Goal: Task Accomplishment & Management: Manage account settings

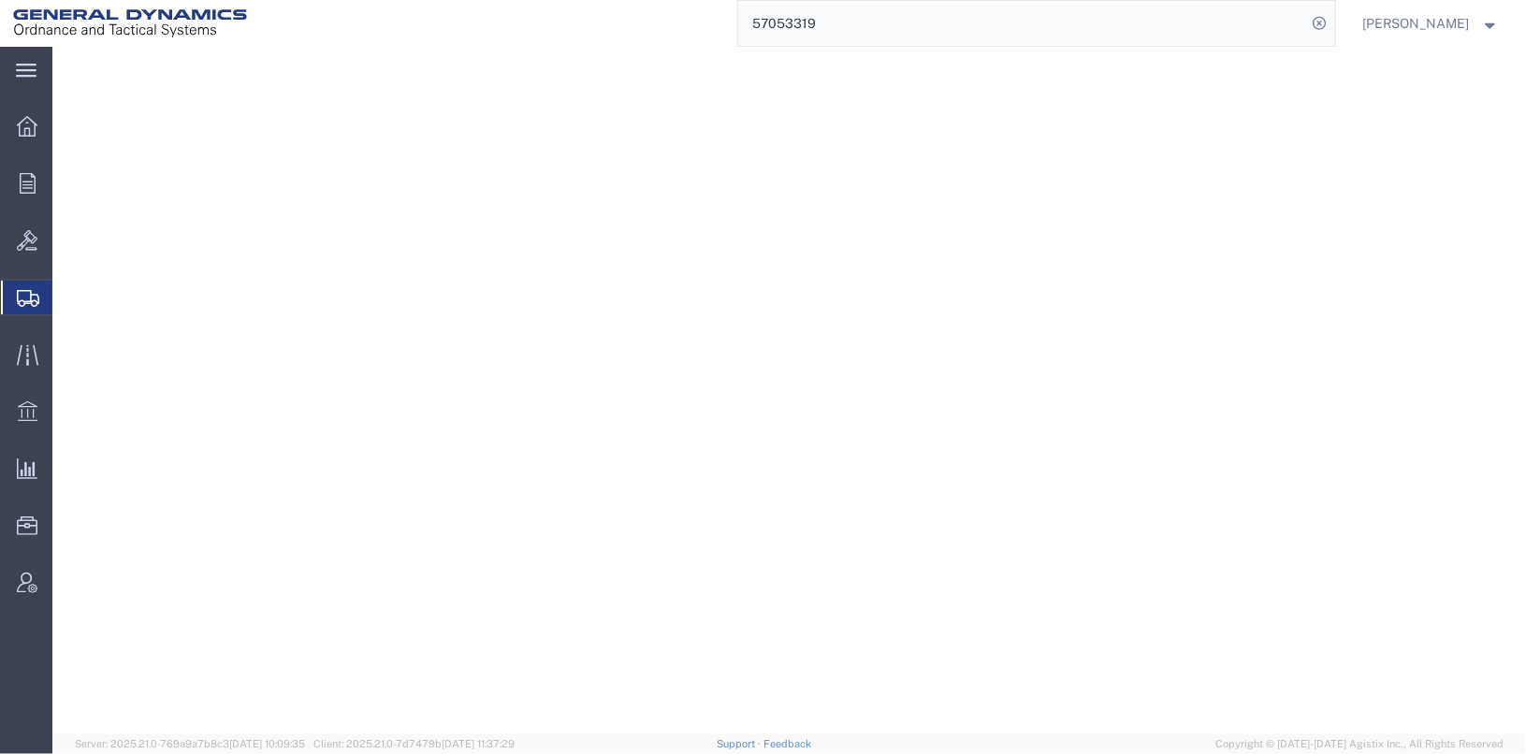
select select
select select "DEPARTMENT"
select select "1763975"
select select
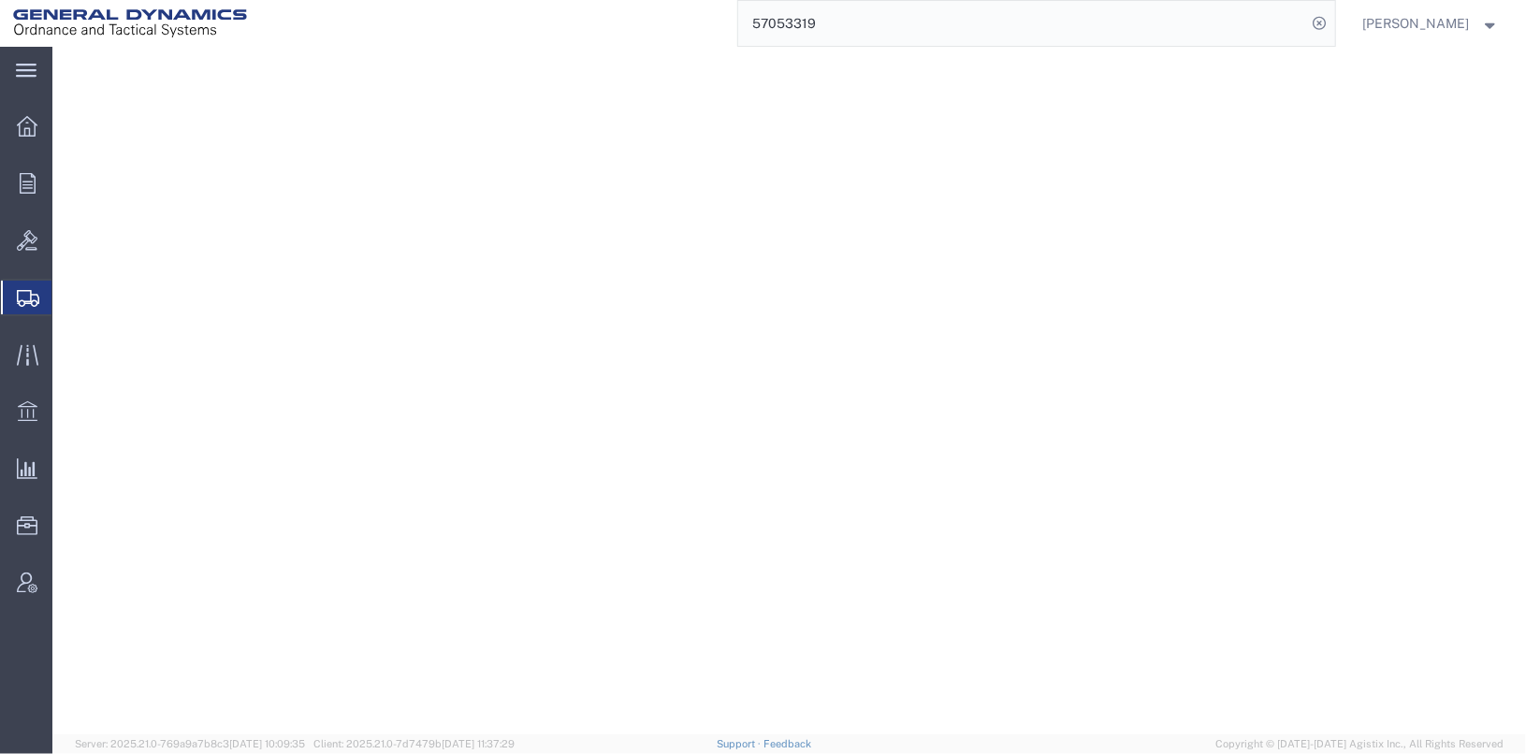
select select "SHIP"
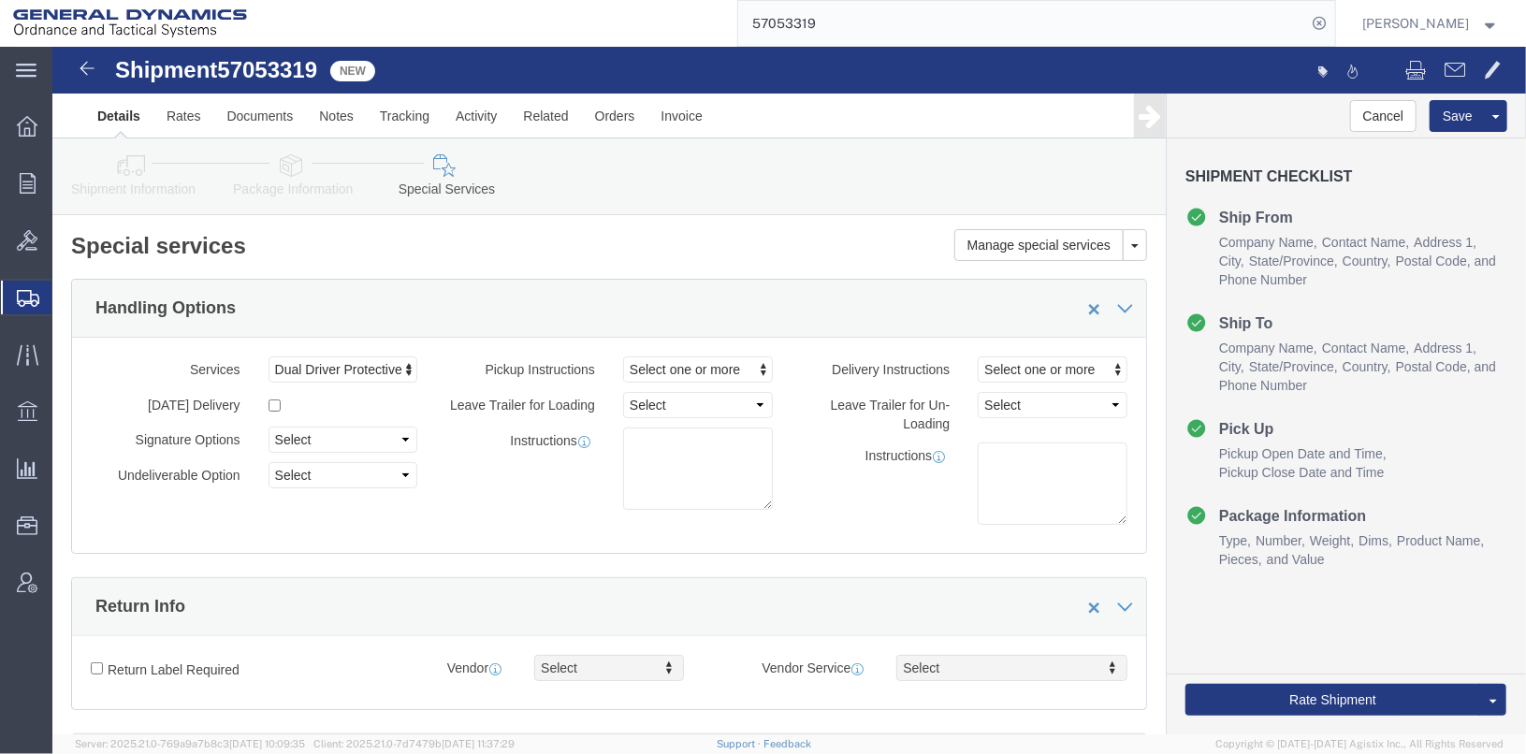
scroll to position [749, 0]
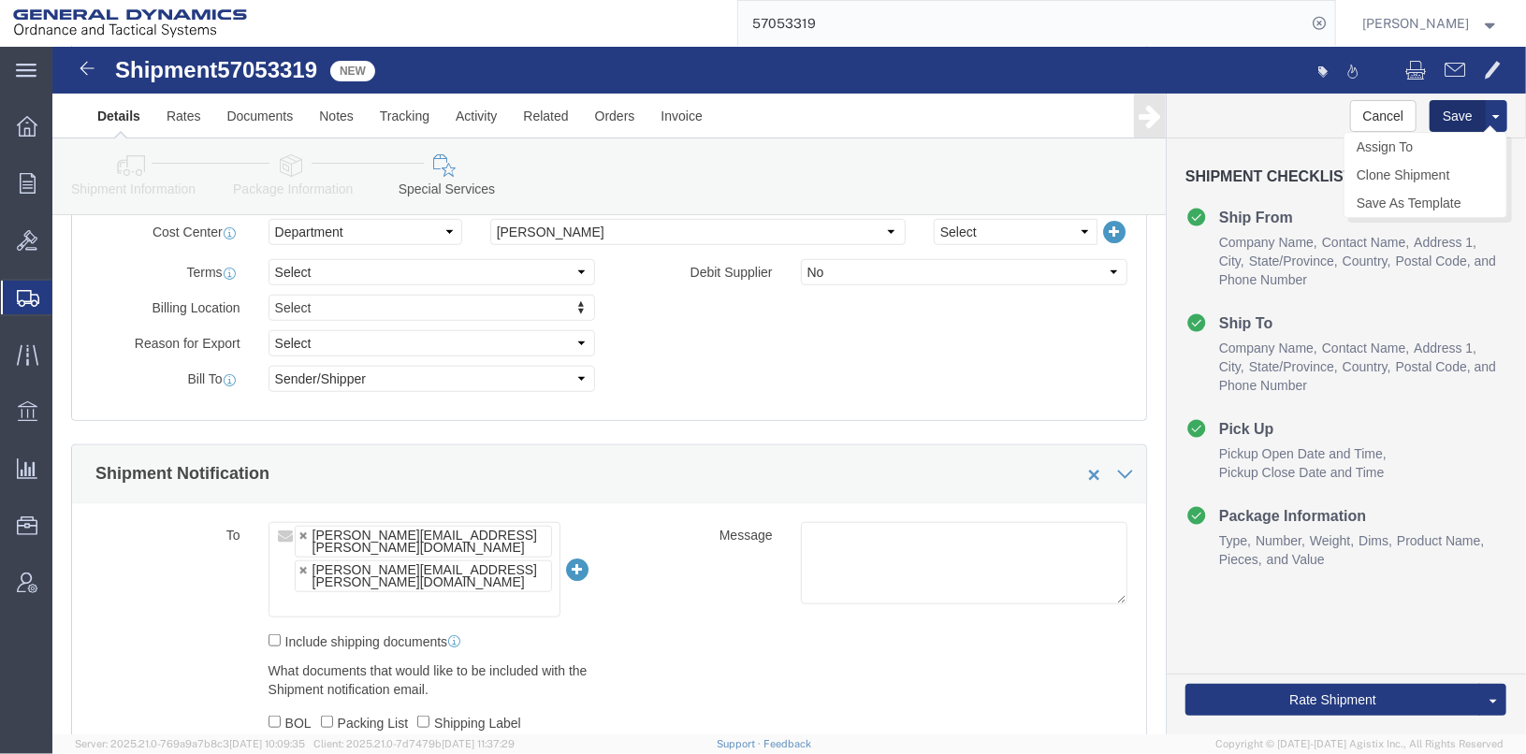
click button "Save"
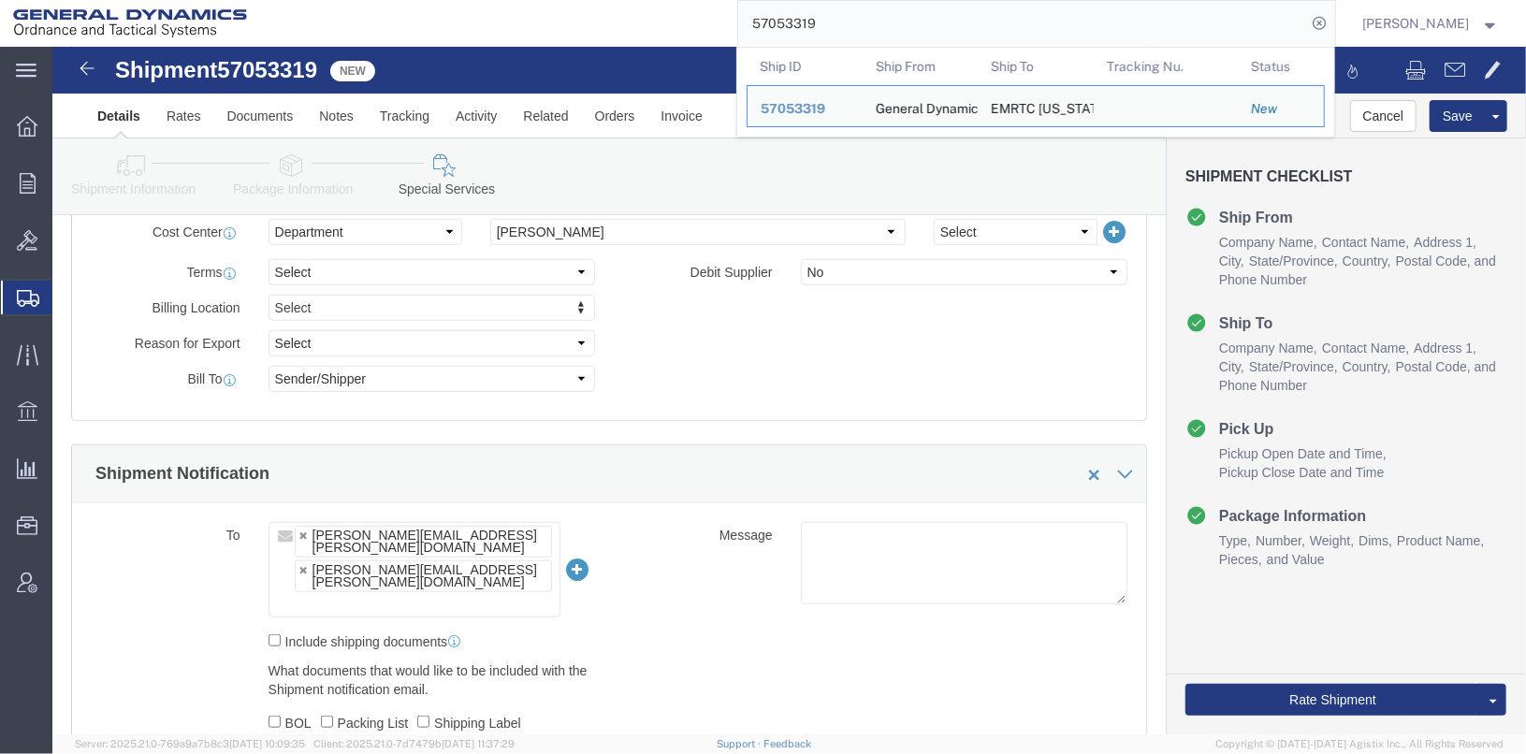
drag, startPoint x: 881, startPoint y: 28, endPoint x: 741, endPoint y: 28, distance: 139.4
click at [741, 28] on div "57053319 Ship ID Ship From Ship To Tracking Nu. Status Ship ID 57053319 Ship Fr…" at bounding box center [798, 23] width 1076 height 47
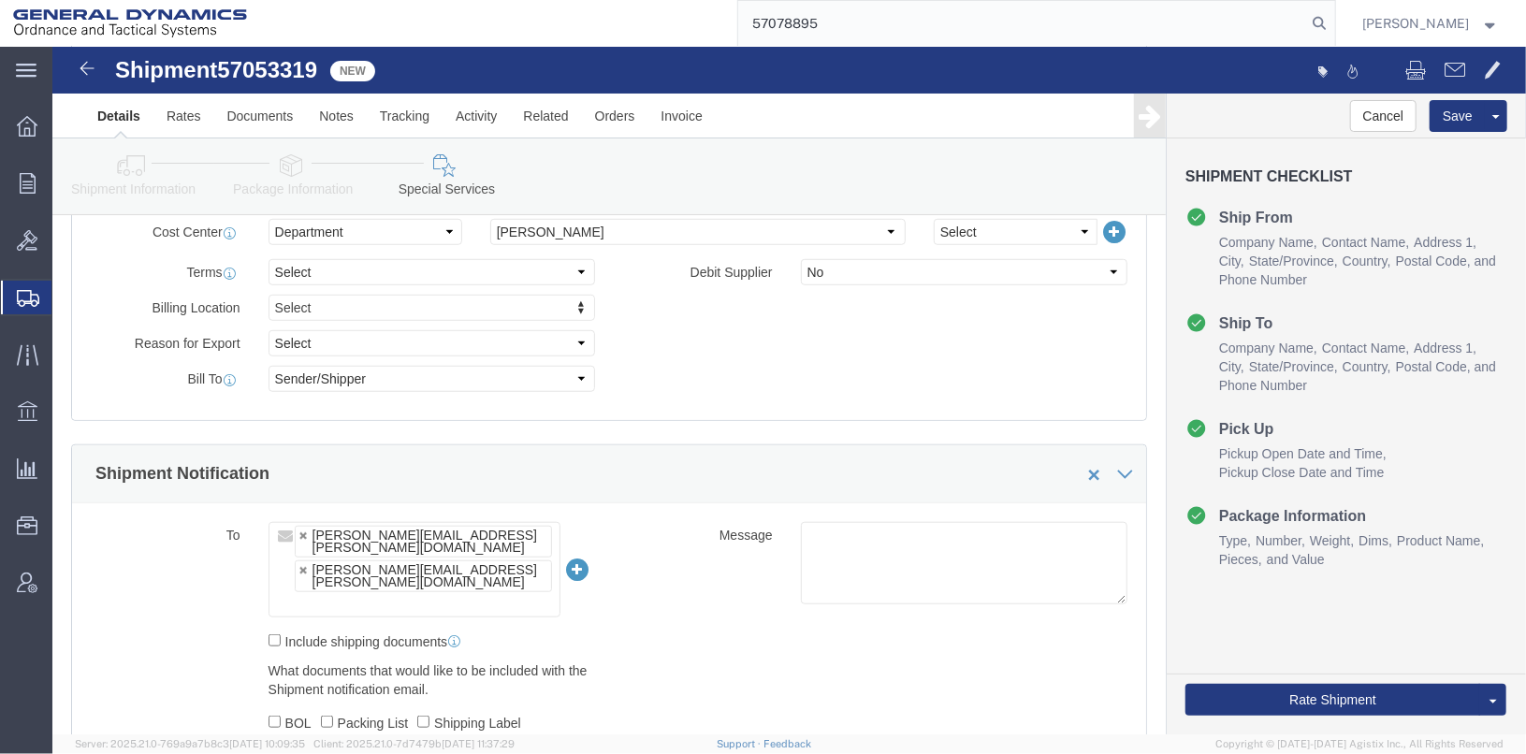
type input "57078895"
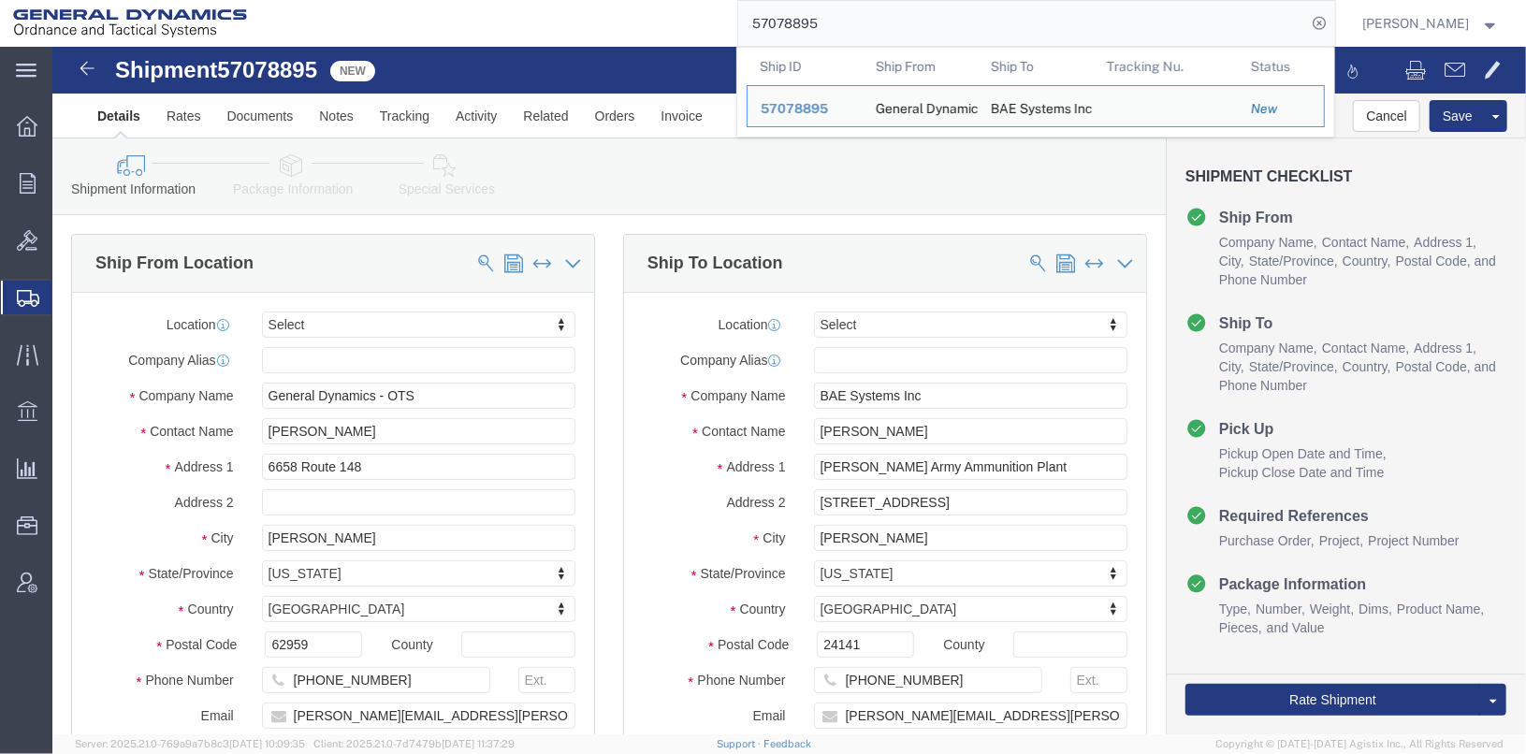
click at [895, 29] on input "57078895" at bounding box center [1022, 23] width 569 height 45
click div "Shipment Information Package Information Special Services"
